Goal: Entertainment & Leisure: Consume media (video, audio)

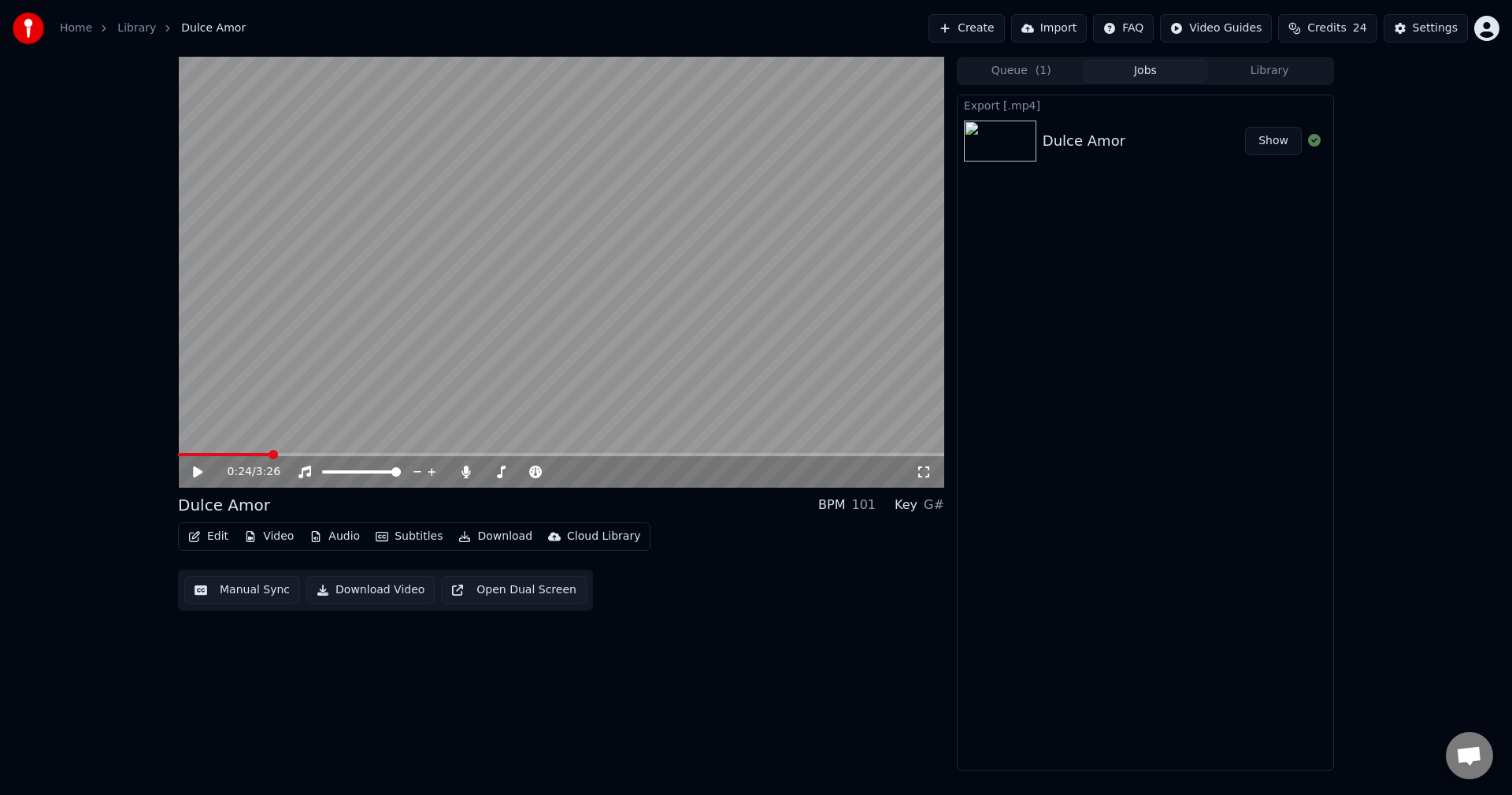
click at [1276, 138] on button "Show" at bounding box center [1273, 141] width 57 height 29
click at [771, 675] on div "0:24 / 3:26 Dulce Amor BPM 101 Key G# Edit Video Audio Subtitles Download Cloud…" at bounding box center [561, 413] width 766 height 713
click at [217, 536] on button "Edit" at bounding box center [207, 536] width 53 height 22
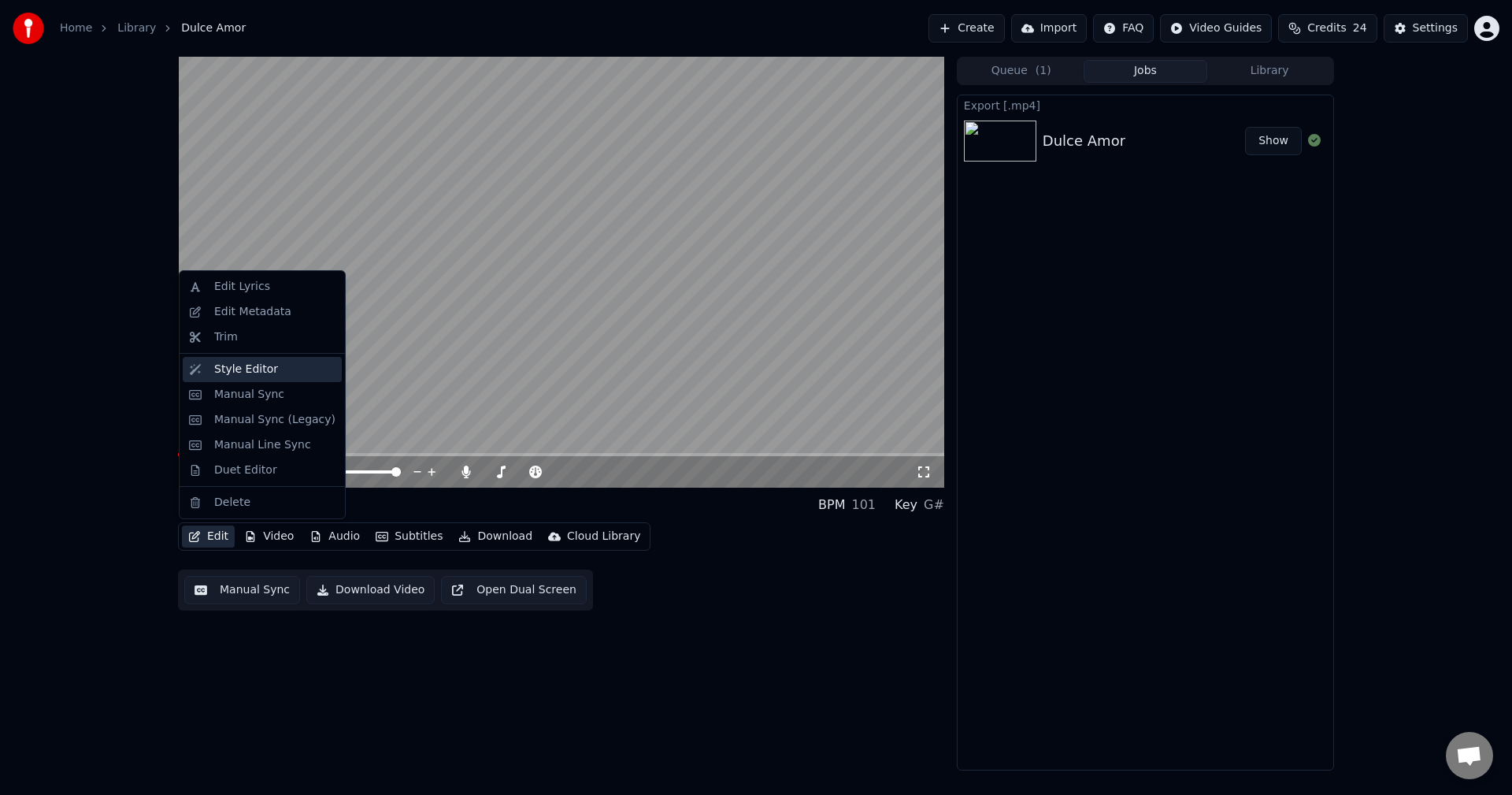
click at [256, 365] on div "Style Editor" at bounding box center [246, 370] width 63 height 15
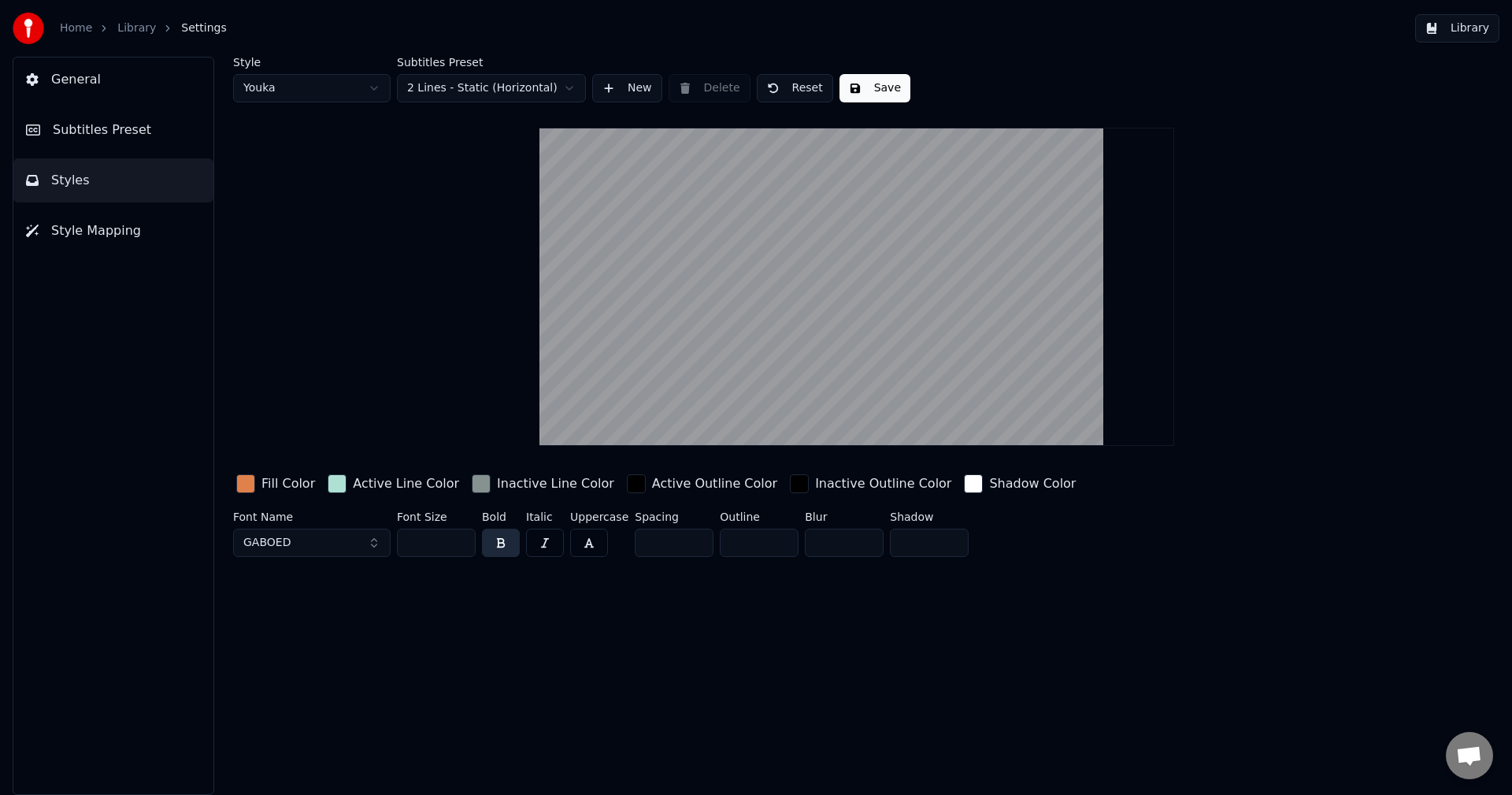
click at [245, 481] on div "button" at bounding box center [246, 484] width 19 height 19
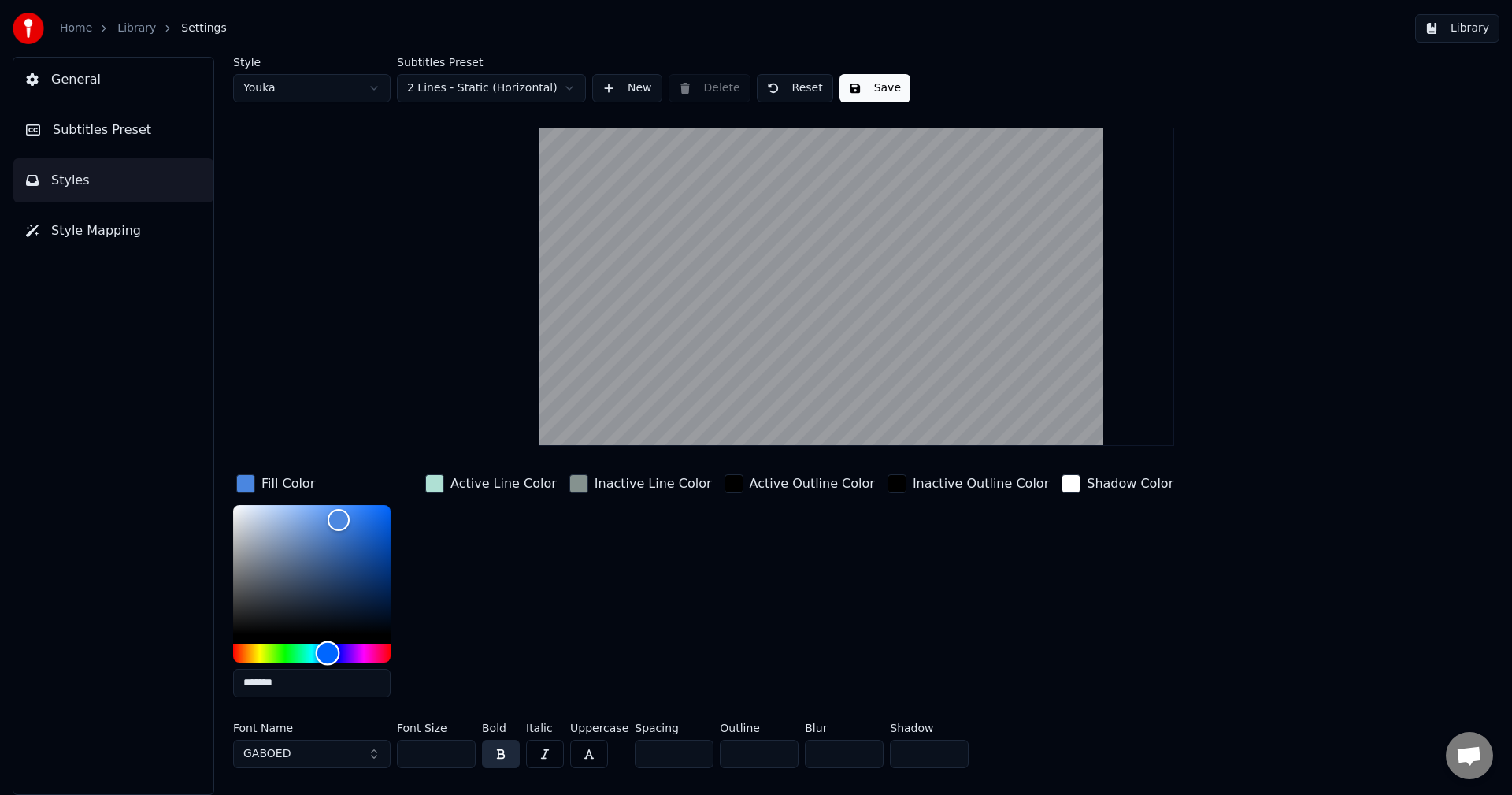
click at [327, 649] on div "Hue" at bounding box center [312, 653] width 157 height 19
type input "*******"
click at [329, 650] on div "Hue" at bounding box center [329, 652] width 24 height 24
click at [370, 750] on button "GABOED" at bounding box center [312, 754] width 157 height 29
click at [307, 747] on button "GABOED" at bounding box center [312, 754] width 157 height 29
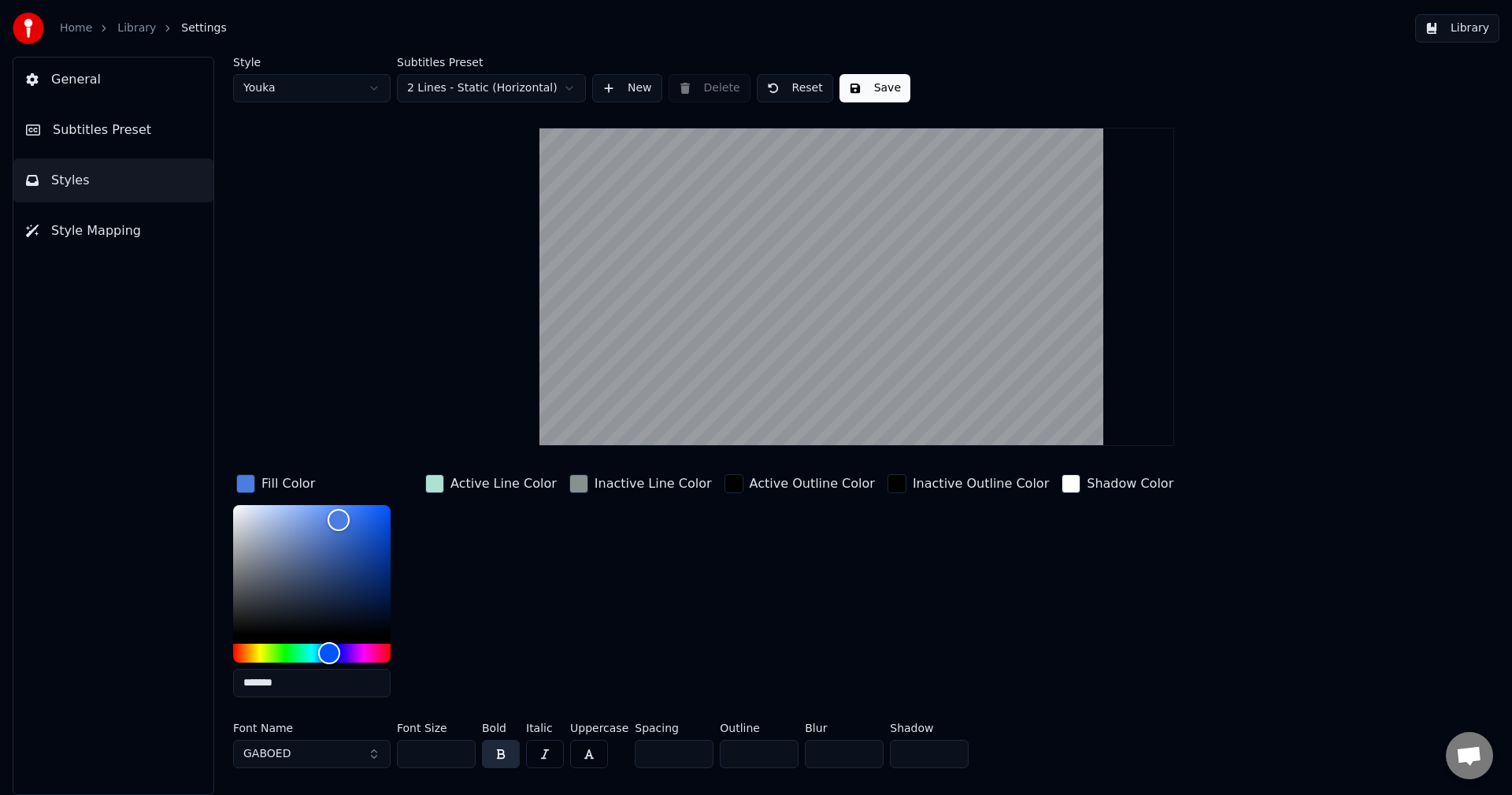
click at [336, 751] on button "GABOED" at bounding box center [312, 754] width 157 height 29
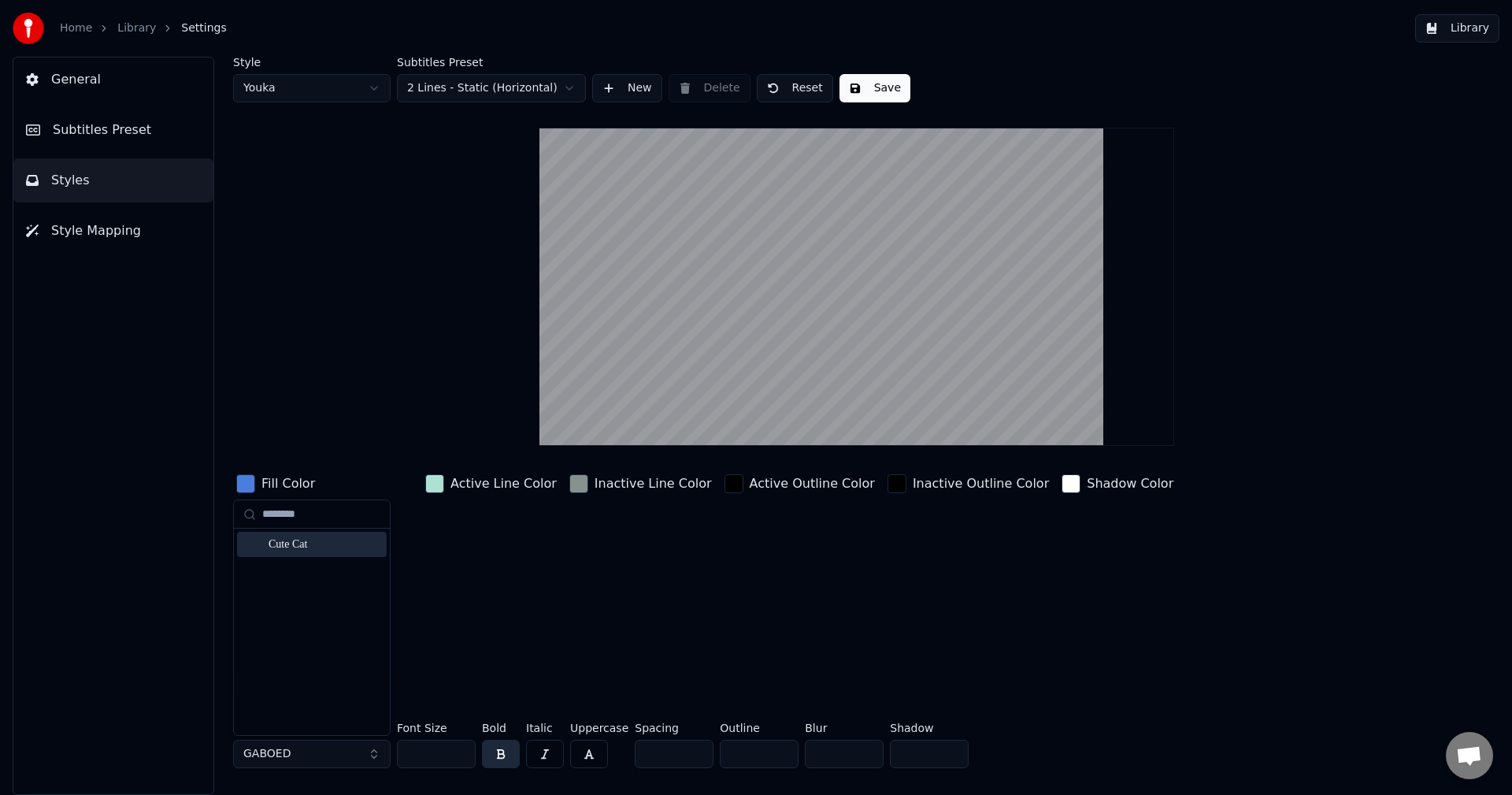
type input "********"
click at [296, 545] on div "Cute Cat" at bounding box center [324, 544] width 111 height 15
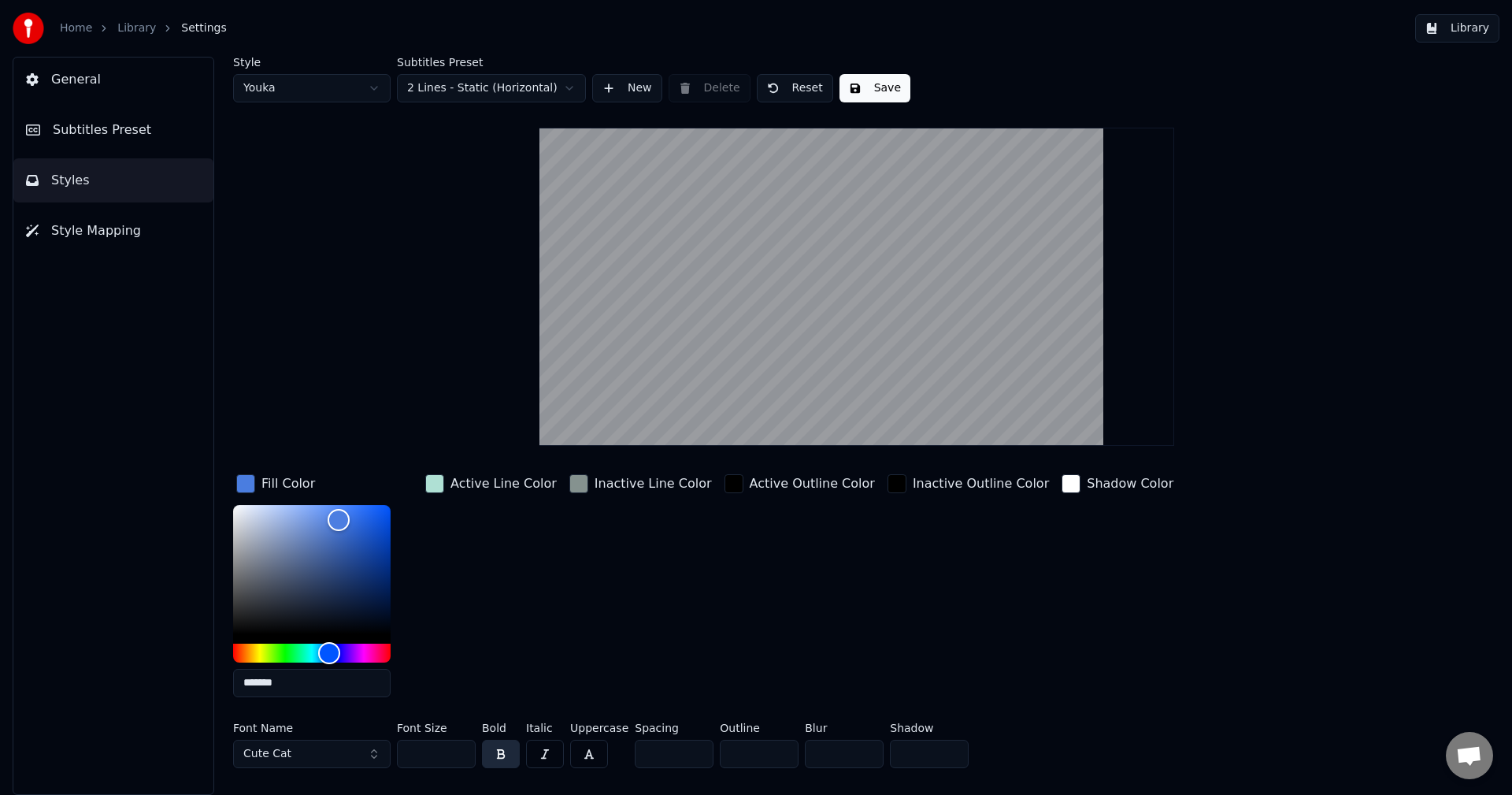
drag, startPoint x: 446, startPoint y: 757, endPoint x: 366, endPoint y: 754, distance: 80.1
click at [366, 754] on div "Font Name Cute Cat Font Size *** Bold Italic Uppercase Spacing * Outline * Blur…" at bounding box center [762, 748] width 1059 height 52
type input "***"
click at [624, 642] on div "Inactive Line Color" at bounding box center [640, 590] width 149 height 239
click at [882, 90] on button "Save" at bounding box center [875, 88] width 71 height 29
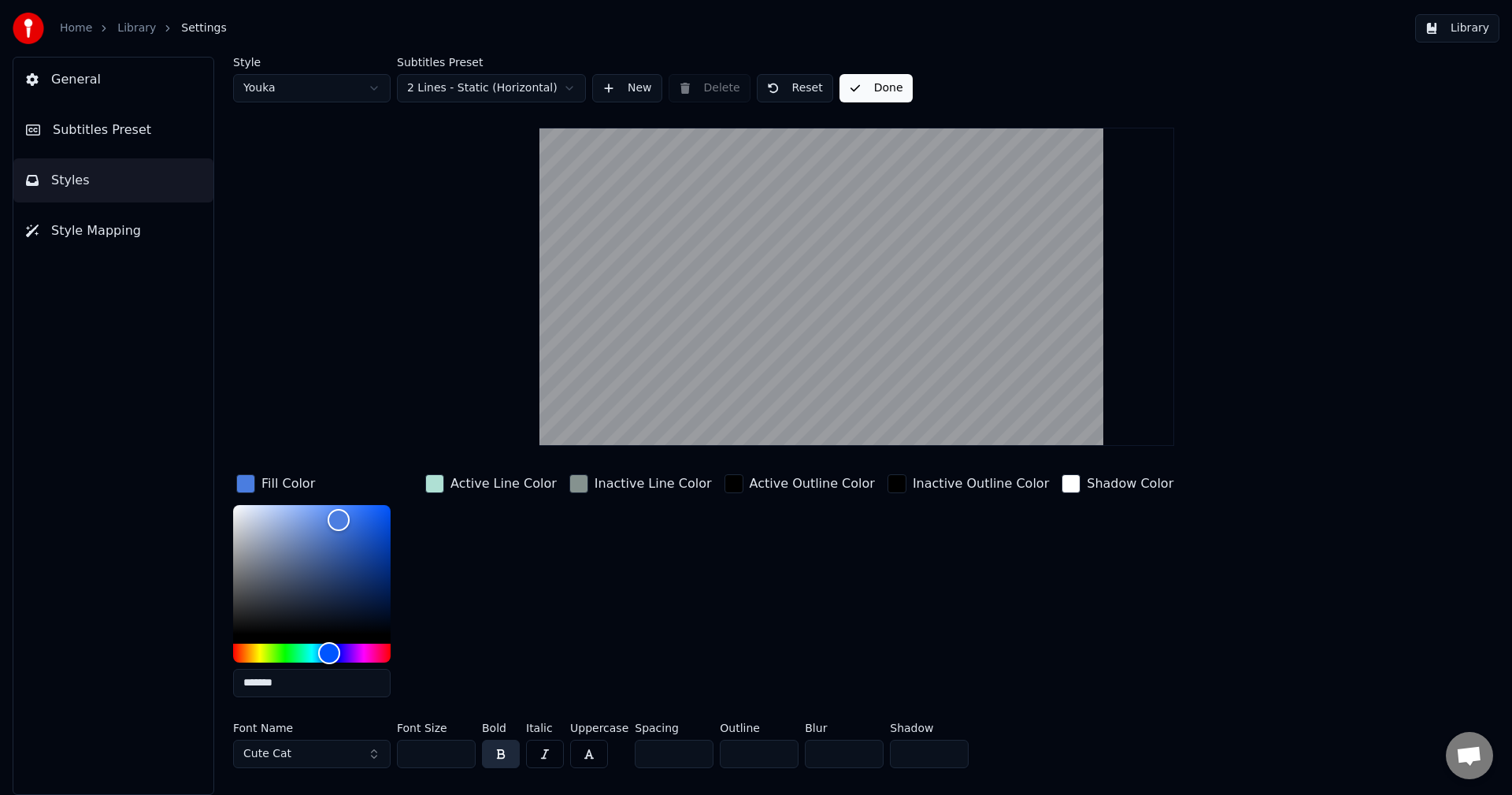
click at [1467, 28] on button "Library" at bounding box center [1457, 29] width 84 height 29
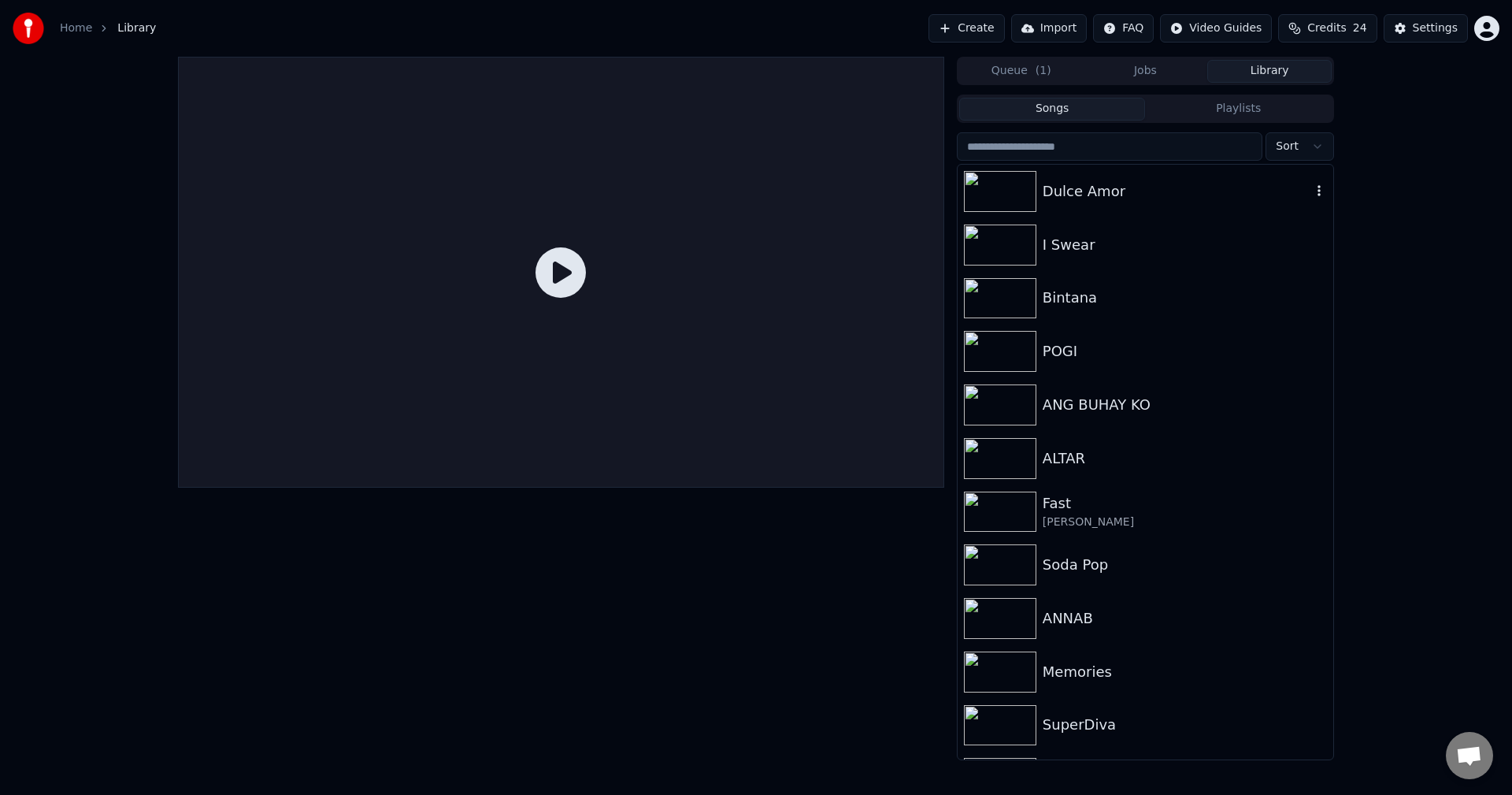
click at [1074, 185] on div "Dulce Amor" at bounding box center [1177, 191] width 269 height 22
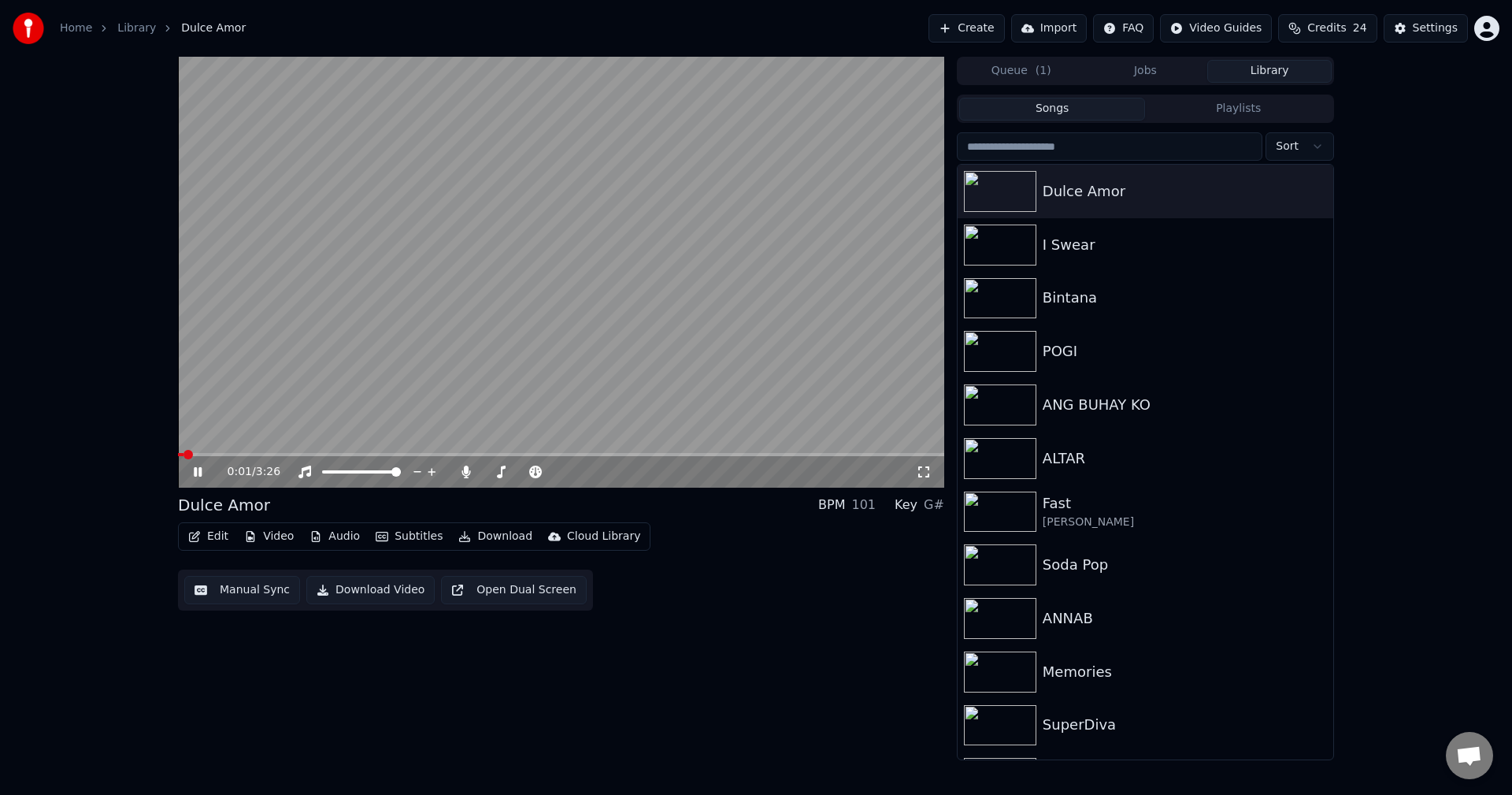
click at [281, 537] on button "Video" at bounding box center [269, 536] width 62 height 22
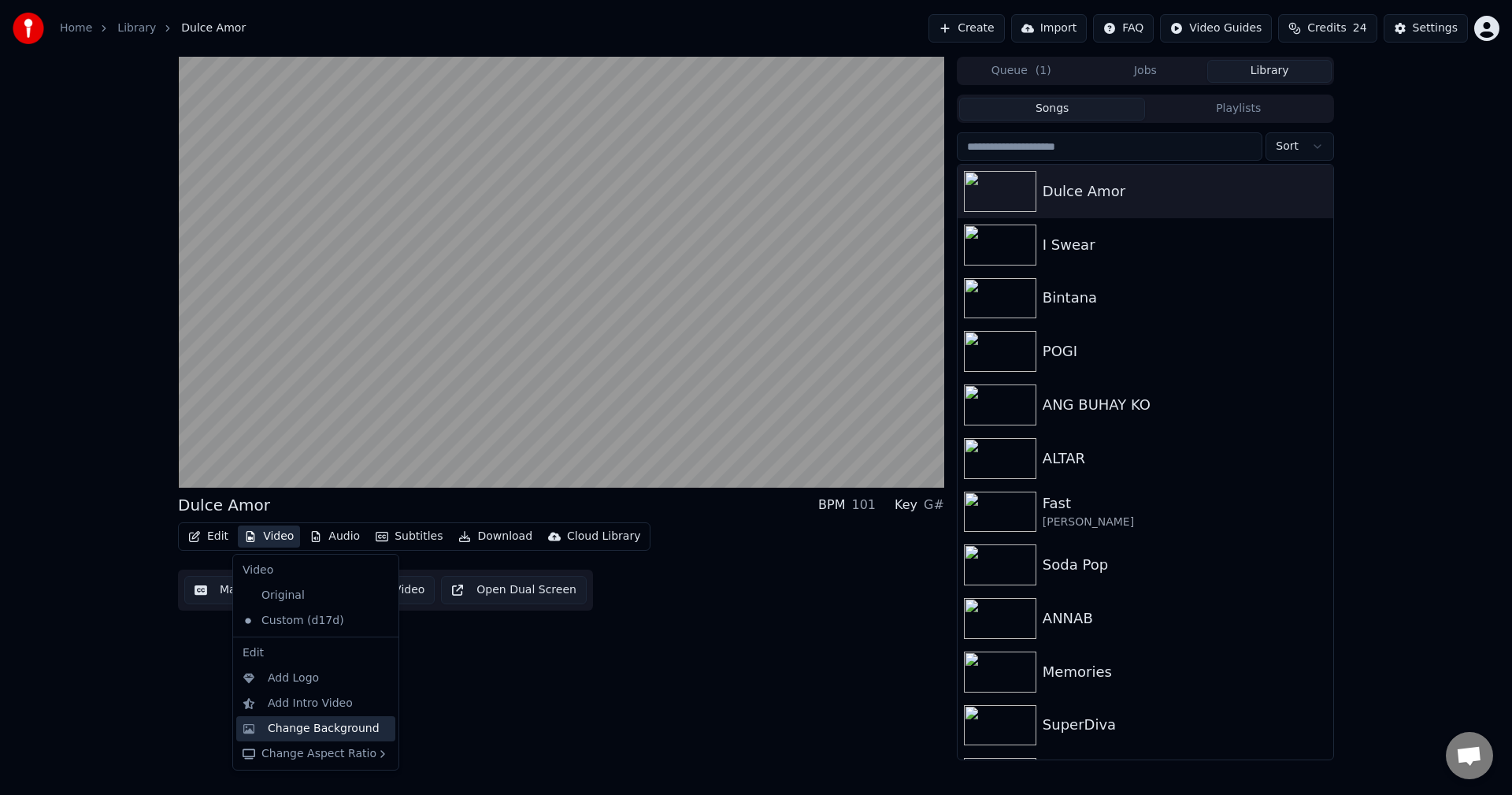
click at [303, 727] on div "Change Background" at bounding box center [324, 729] width 111 height 15
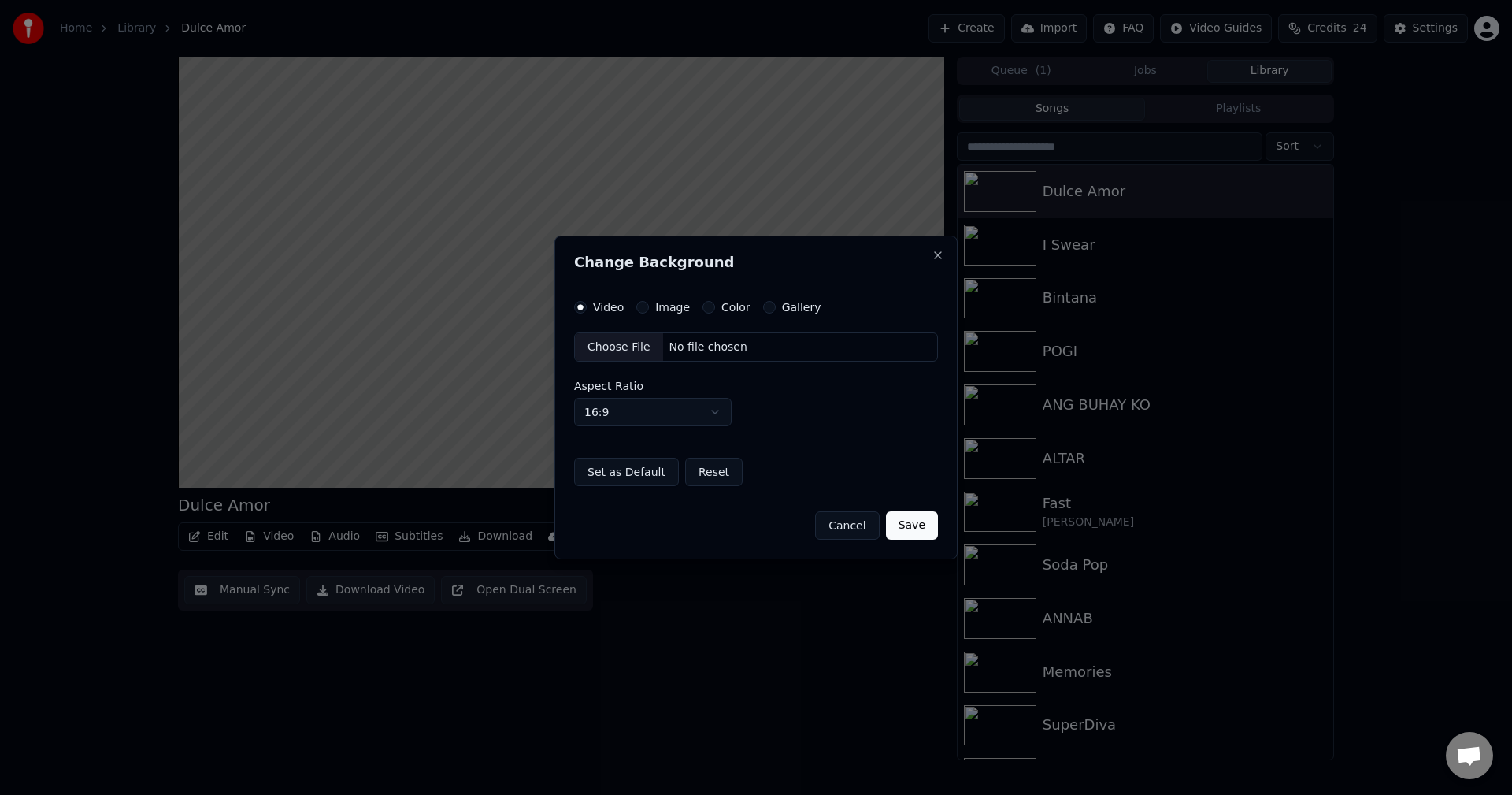
click at [619, 344] on div "Choose File" at bounding box center [619, 348] width 88 height 29
click at [914, 519] on button "Save" at bounding box center [912, 525] width 52 height 29
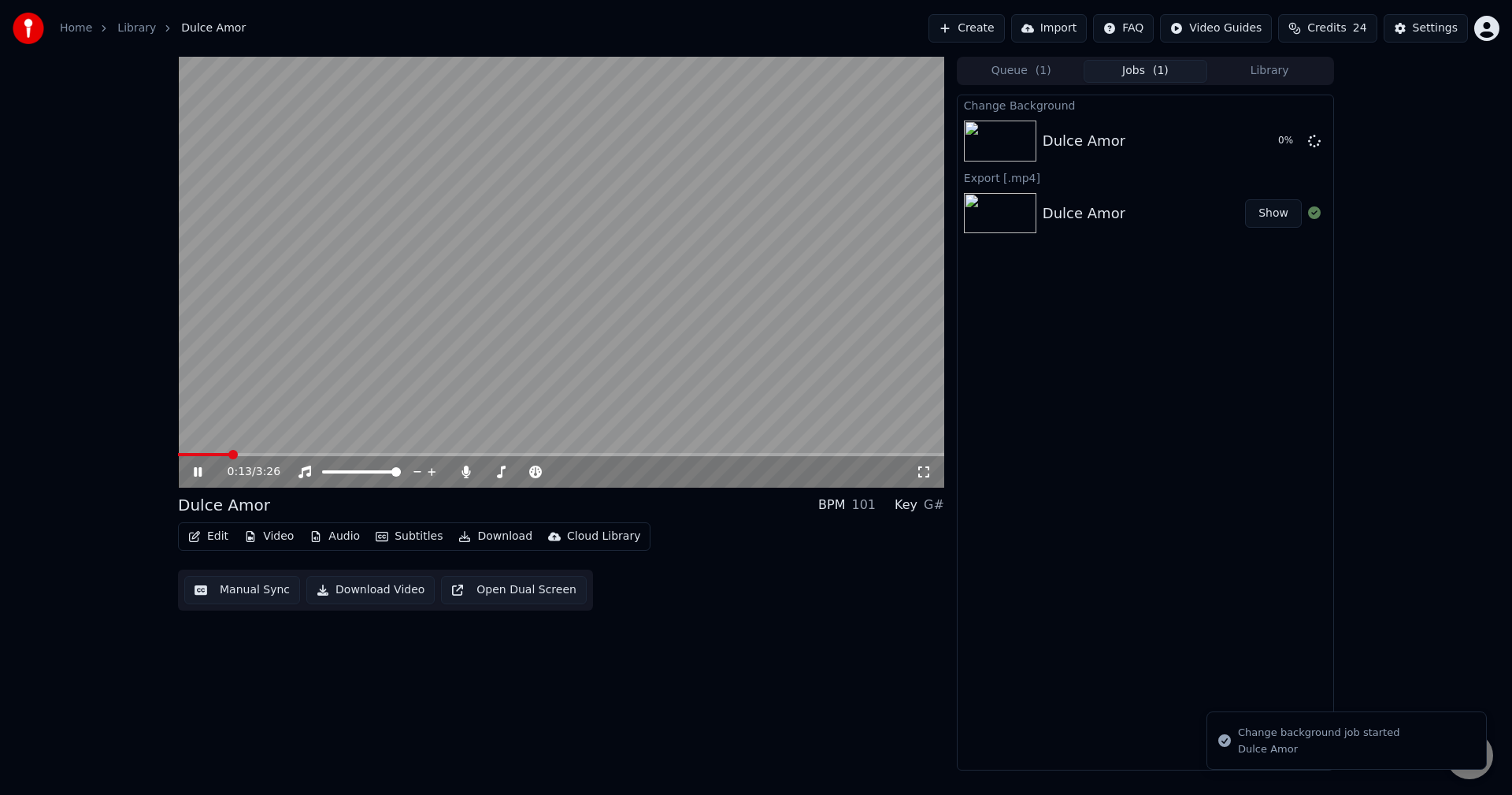
click at [200, 469] on icon at bounding box center [198, 471] width 8 height 10
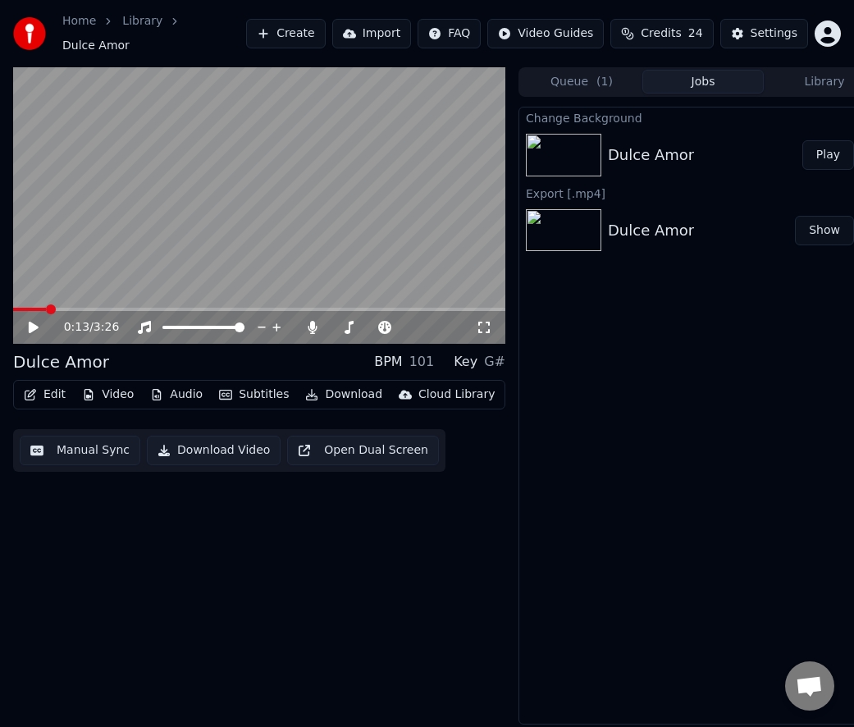
click at [830, 144] on button "Play" at bounding box center [828, 155] width 52 height 30
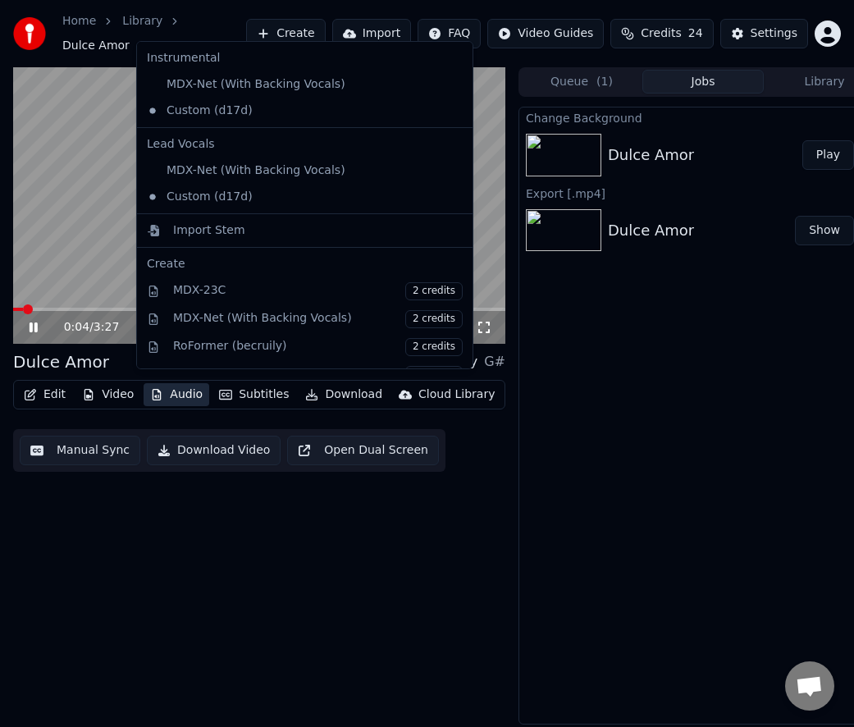
click at [189, 386] on button "Audio" at bounding box center [177, 394] width 66 height 23
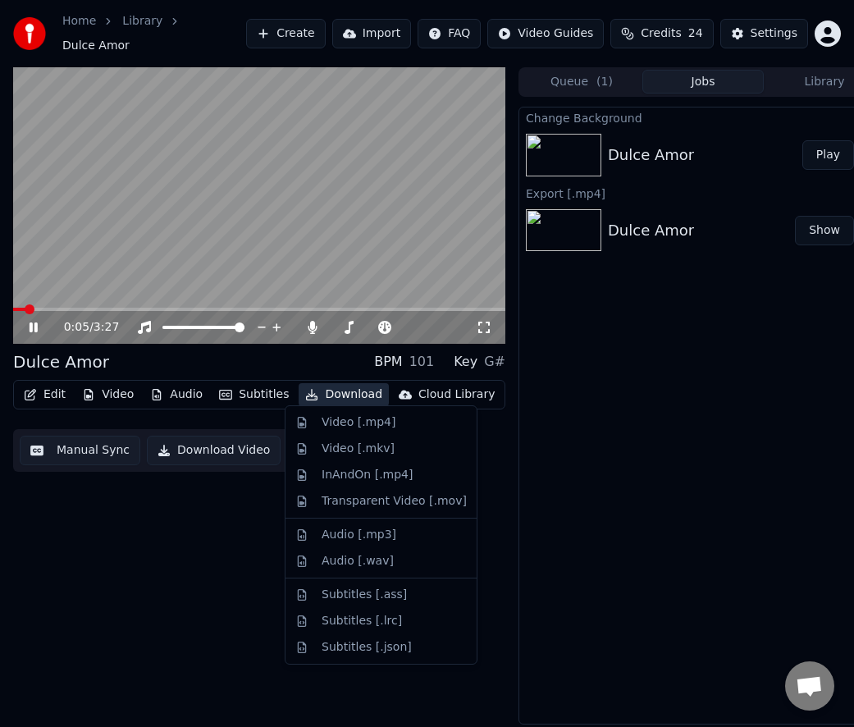
click at [574, 431] on div "Change Background Dulce Amor Play Export [.mp4] Dulce Amor Show" at bounding box center [702, 416] width 369 height 618
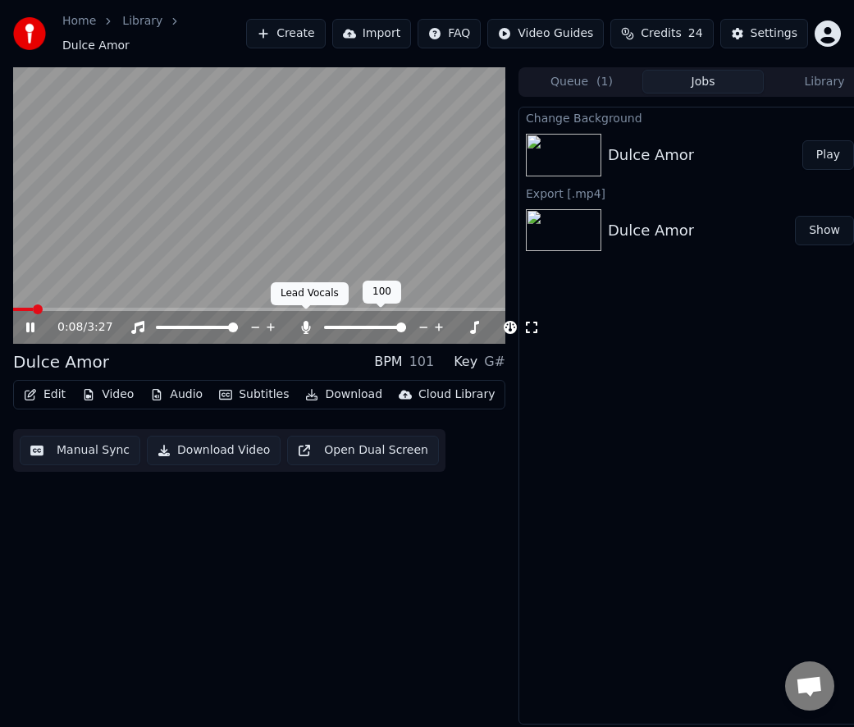
click at [309, 321] on icon at bounding box center [306, 327] width 16 height 13
click at [114, 388] on button "Video" at bounding box center [107, 394] width 65 height 23
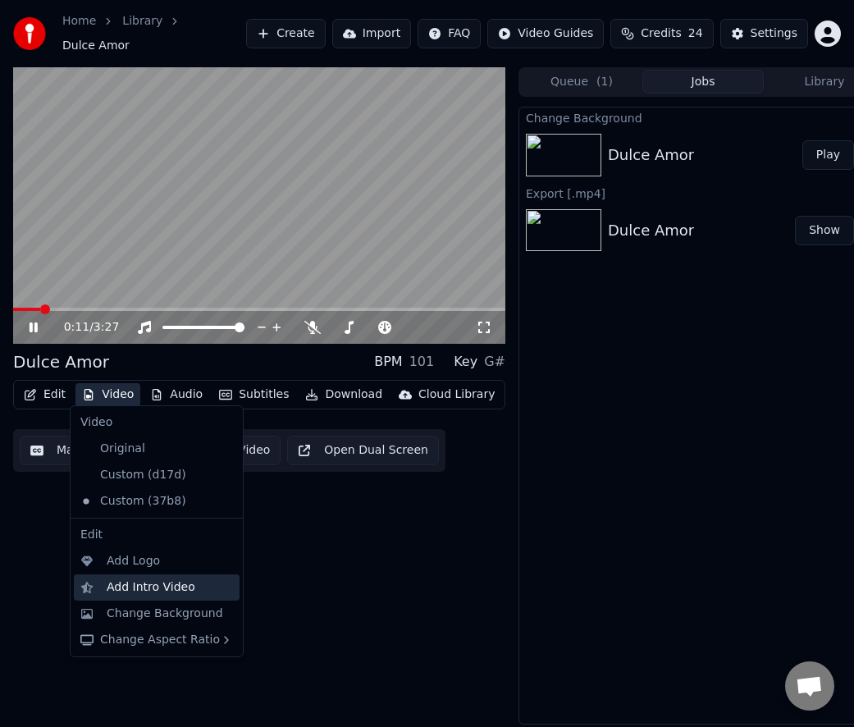
click at [121, 585] on div "Add Intro Video" at bounding box center [151, 587] width 89 height 16
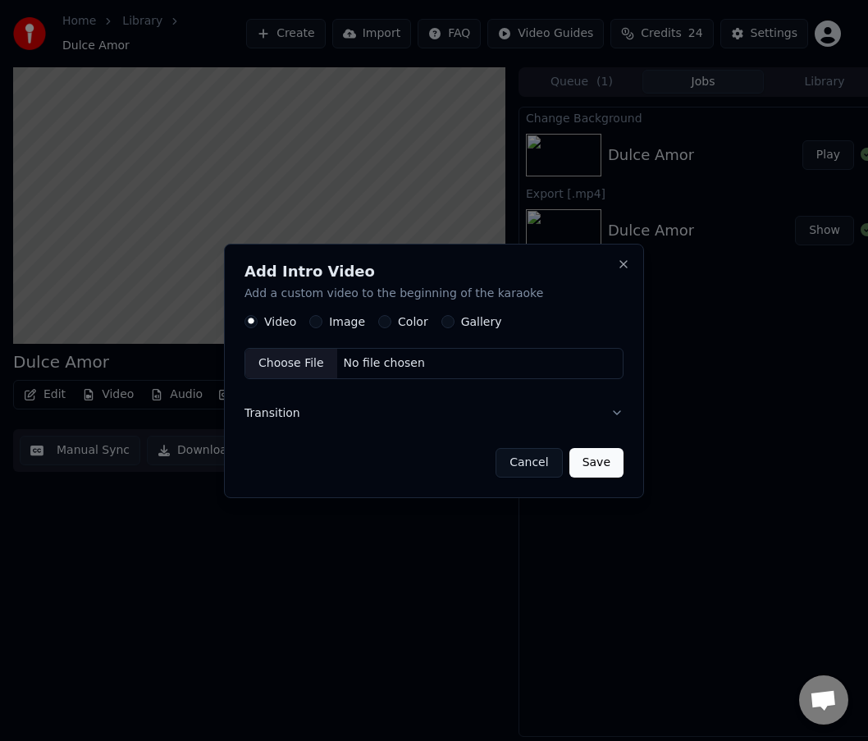
click at [309, 322] on div "Image" at bounding box center [337, 321] width 56 height 13
click at [313, 322] on button "Image" at bounding box center [315, 321] width 13 height 13
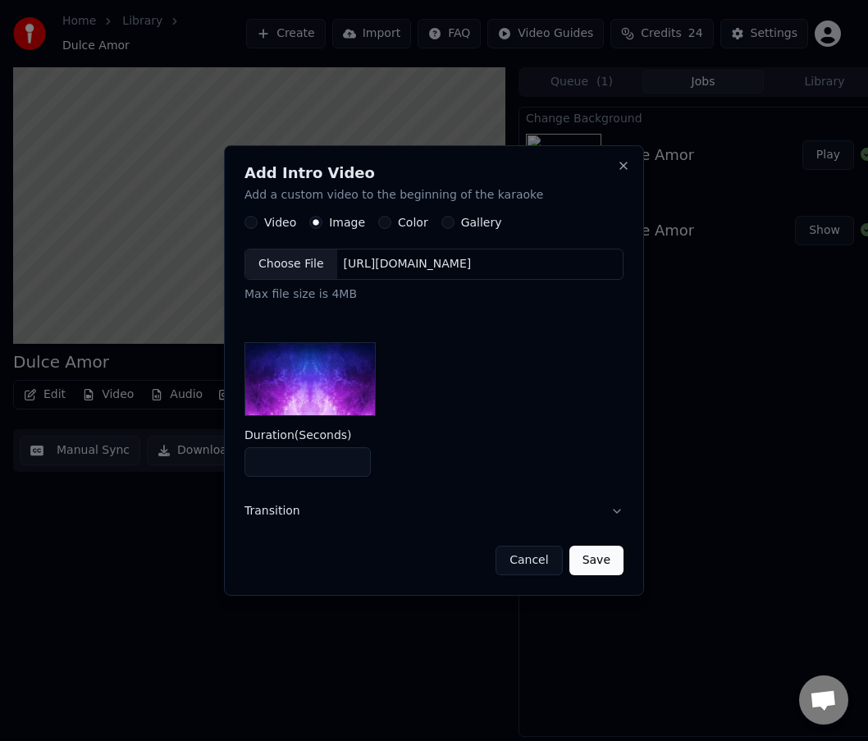
click at [295, 259] on div "Choose File" at bounding box center [291, 265] width 92 height 30
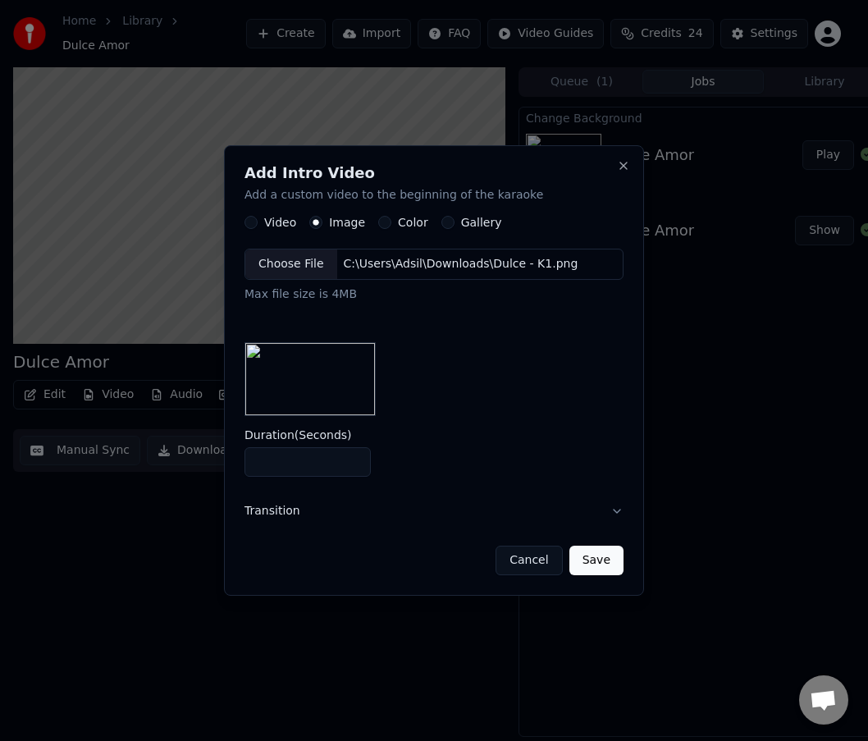
click at [600, 563] on button "Save" at bounding box center [596, 561] width 54 height 30
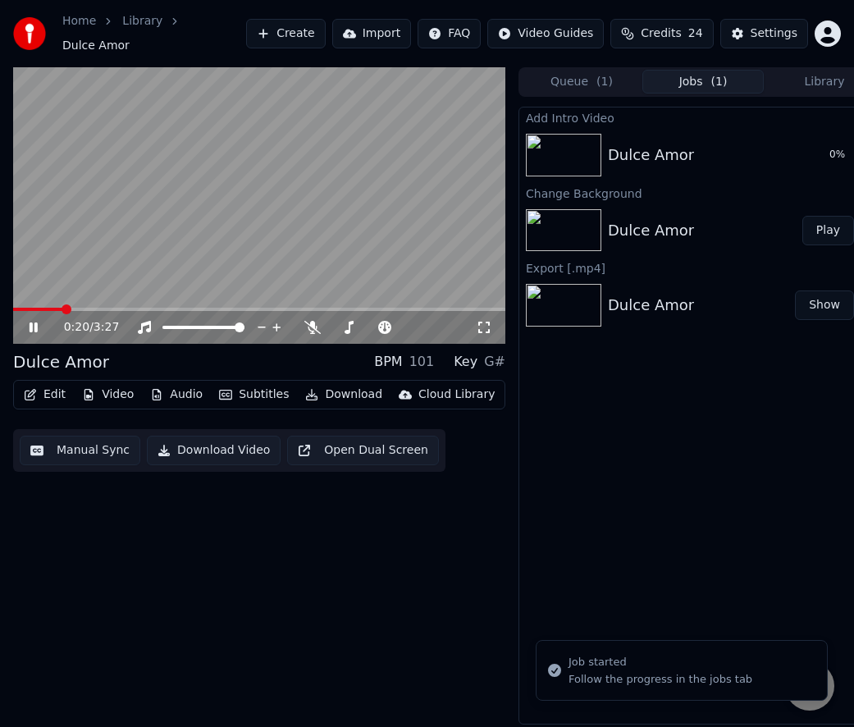
click at [33, 322] on icon at bounding box center [45, 327] width 38 height 13
click at [837, 140] on button "Play" at bounding box center [828, 155] width 52 height 30
click at [29, 321] on icon at bounding box center [45, 327] width 38 height 13
click at [192, 444] on button "Download Video" at bounding box center [214, 451] width 134 height 30
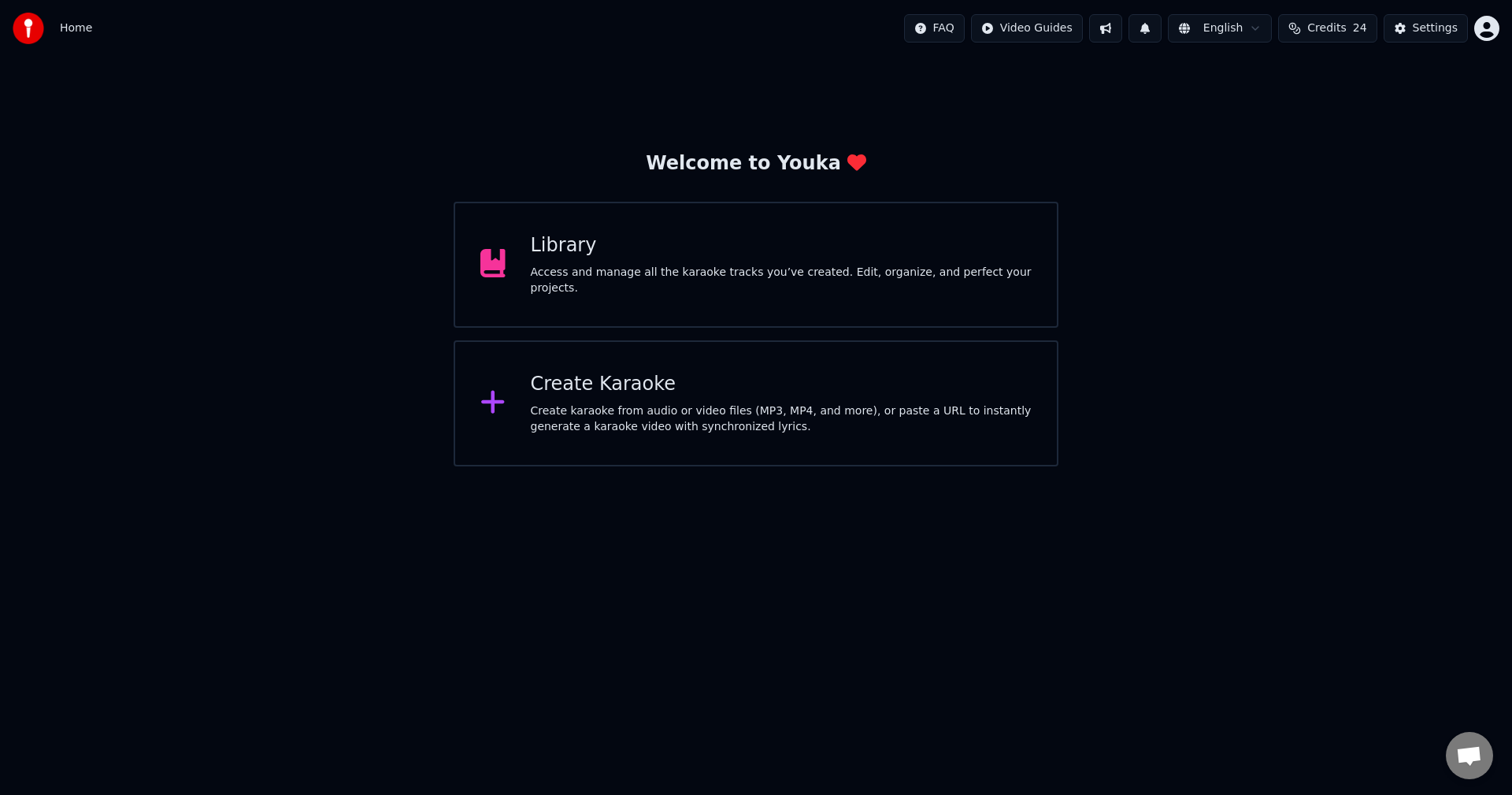
click at [635, 273] on div "Access and manage all the karaoke tracks you’ve created. Edit, organize, and pe…" at bounding box center [781, 280] width 502 height 32
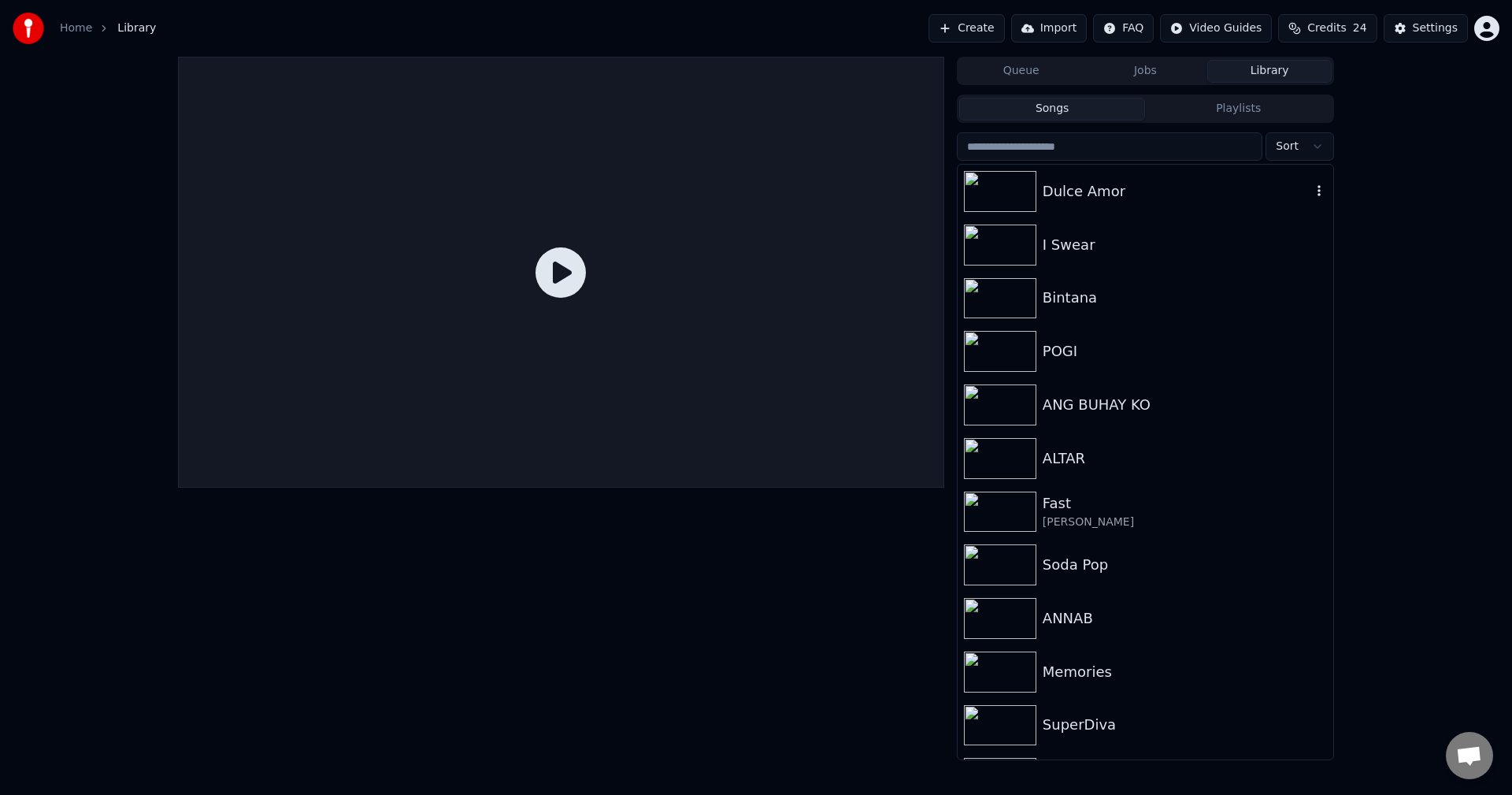
click at [1091, 196] on div "Dulce Amor" at bounding box center [1177, 191] width 269 height 22
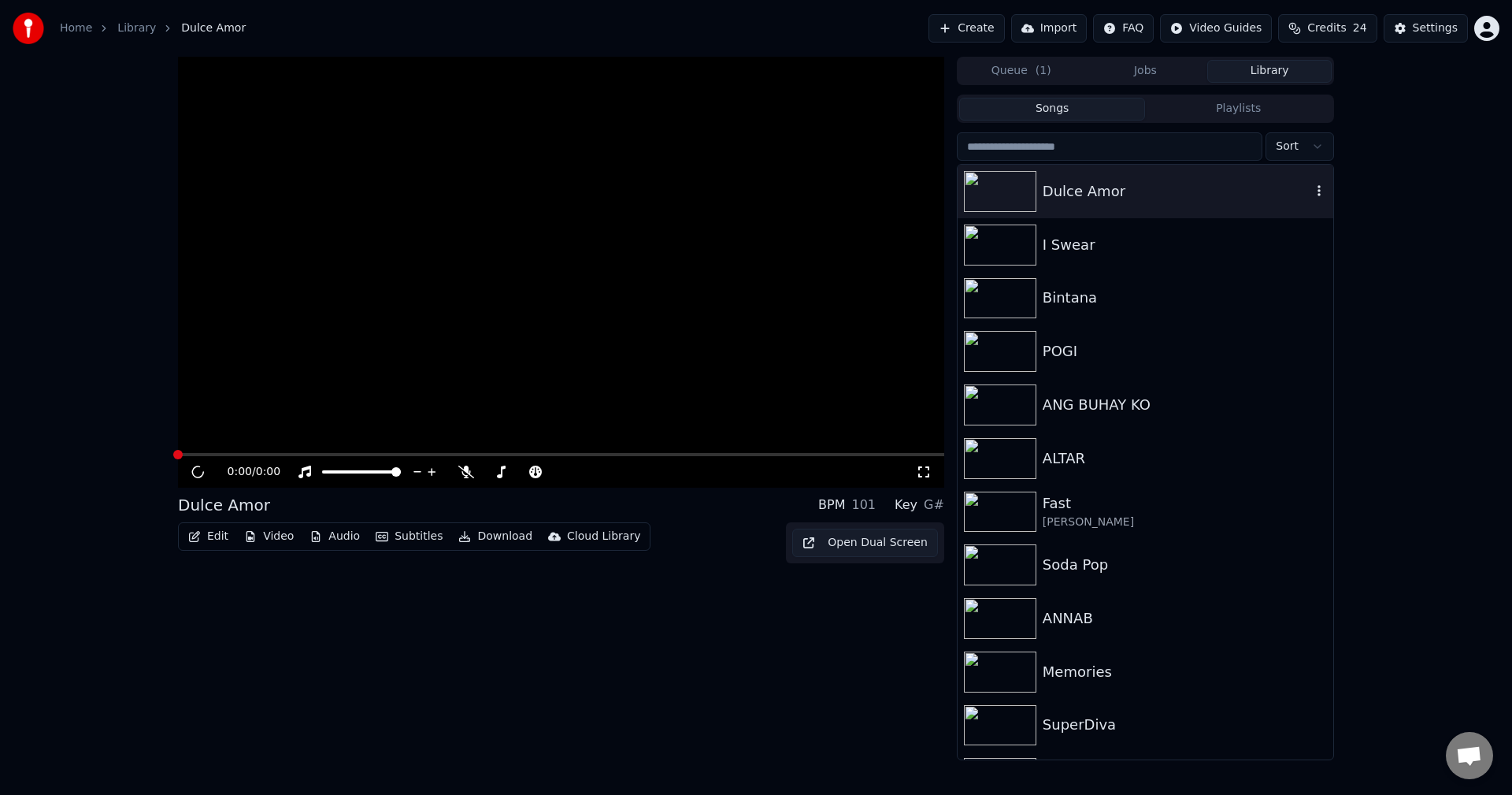
click at [1091, 196] on div "Dulce Amor" at bounding box center [1177, 191] width 269 height 22
